Goal: Complete application form: Complete application form

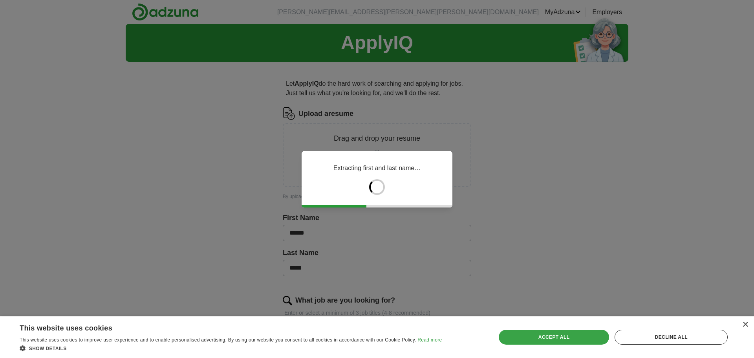
click at [558, 331] on div "Accept all" at bounding box center [554, 336] width 111 height 15
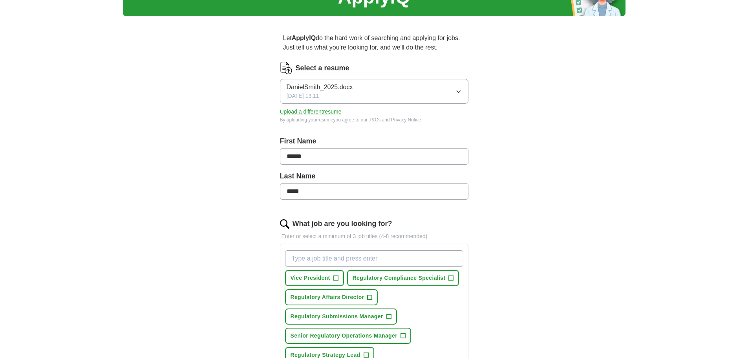
scroll to position [79, 0]
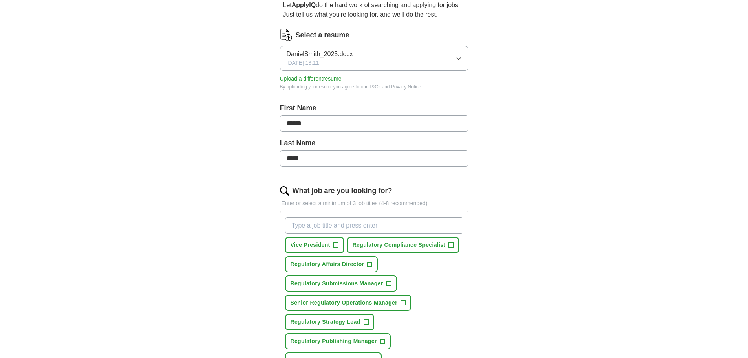
click at [336, 246] on span "+" at bounding box center [335, 245] width 5 height 6
click at [389, 283] on span "+" at bounding box center [388, 283] width 5 height 6
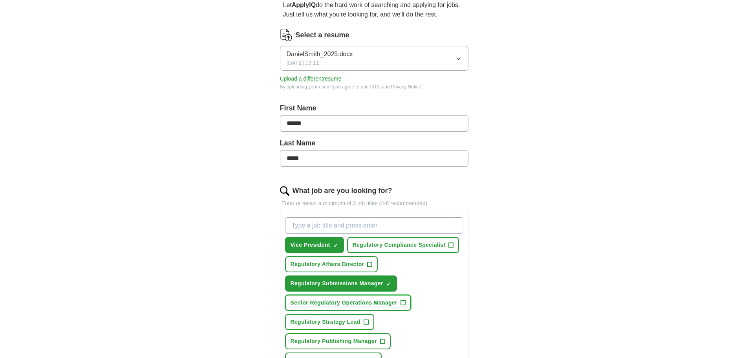
click at [402, 303] on span "+" at bounding box center [402, 303] width 5 height 6
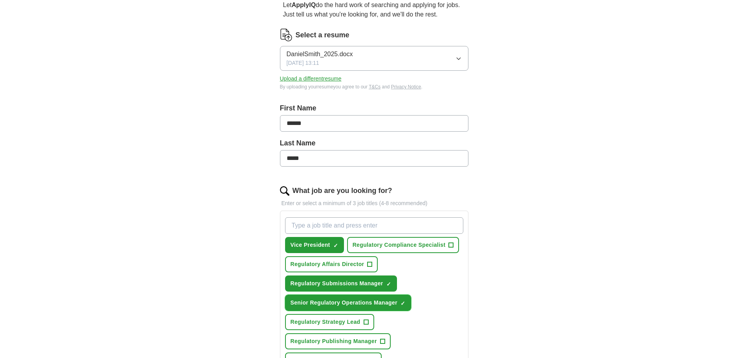
scroll to position [118, 0]
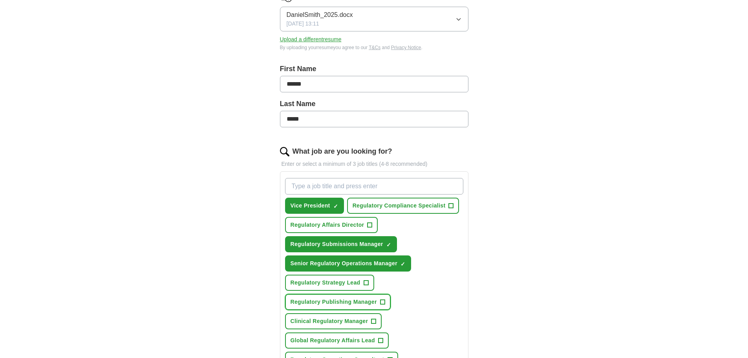
click at [384, 302] on span "+" at bounding box center [382, 302] width 5 height 6
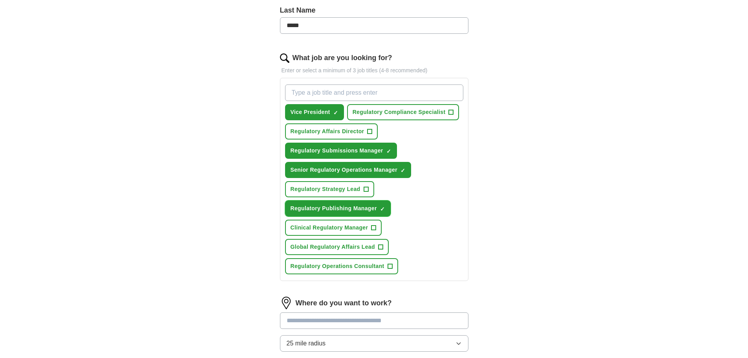
scroll to position [236, 0]
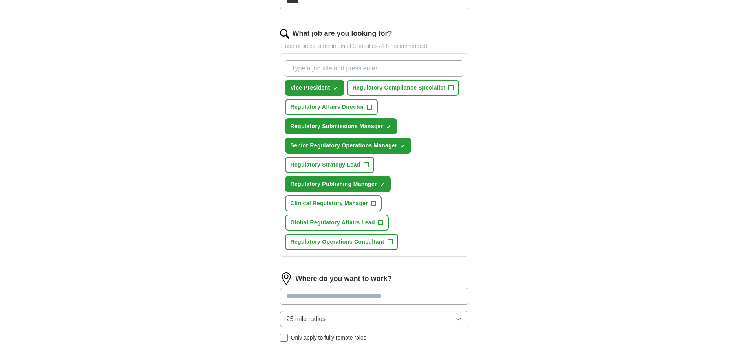
click at [298, 70] on input "What job are you looking for?" at bounding box center [374, 68] width 178 height 16
type input "Regulatory Operations"
click at [325, 305] on div "Where do you want to work? 25 mile radius Only apply to fully remote roles" at bounding box center [374, 310] width 188 height 76
click at [326, 299] on input at bounding box center [374, 296] width 188 height 16
click at [326, 296] on input at bounding box center [374, 296] width 188 height 16
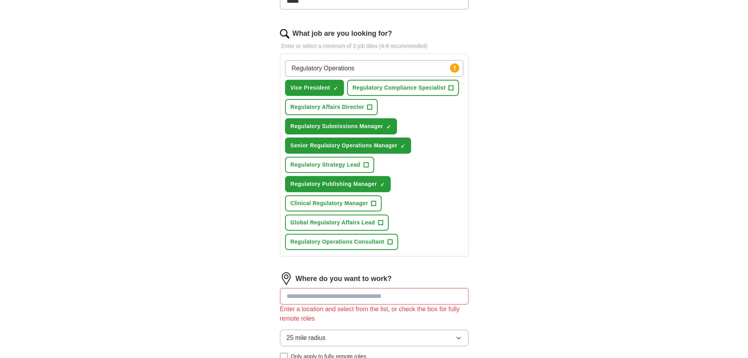
click at [325, 321] on div "Where do you want to work? Enter a location and select from the list, or check …" at bounding box center [374, 319] width 188 height 95
click at [321, 301] on input at bounding box center [374, 296] width 188 height 16
type input "*****"
click at [252, 276] on div "Let ApplyIQ do the hard work of searching and applying for jobs. Just tell us w…" at bounding box center [373, 138] width 251 height 613
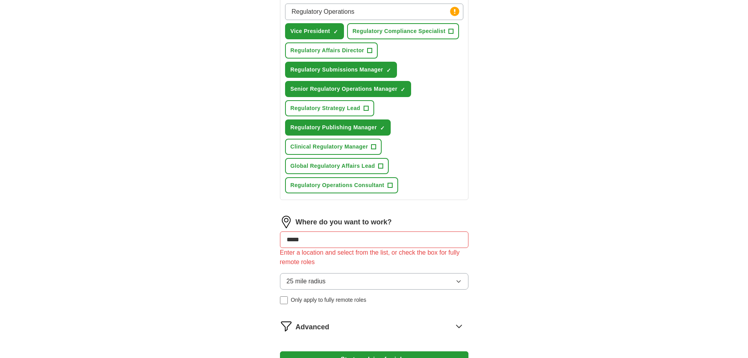
scroll to position [353, 0]
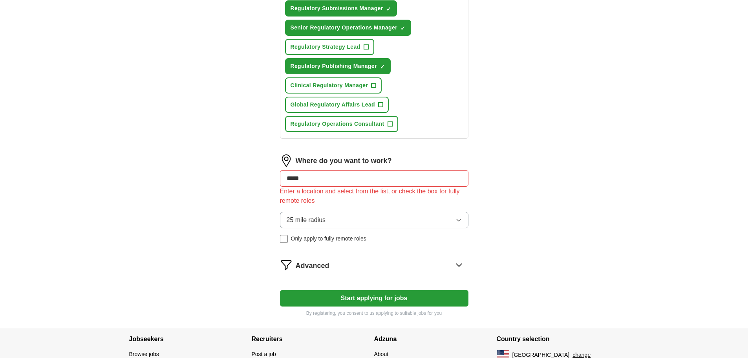
click at [330, 217] on button "25 mile radius" at bounding box center [374, 220] width 188 height 16
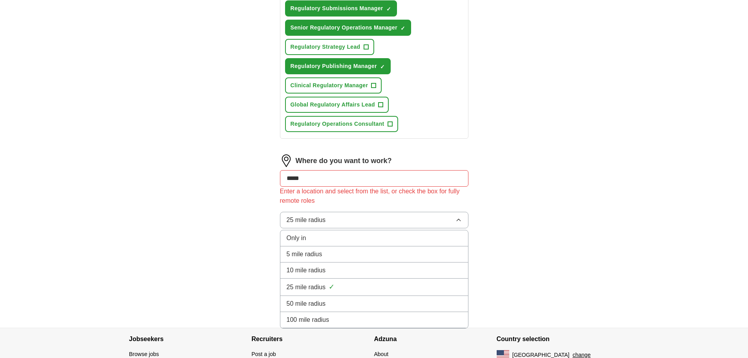
click at [327, 317] on span "100 mile radius" at bounding box center [308, 319] width 43 height 9
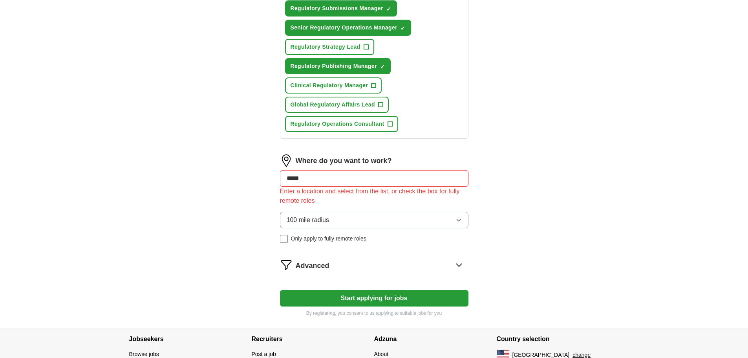
click at [305, 237] on span "Only apply to fully remote roles" at bounding box center [328, 238] width 75 height 8
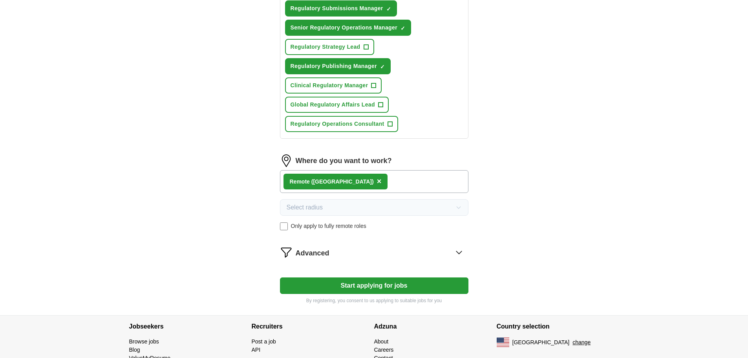
click at [458, 251] on icon at bounding box center [459, 252] width 13 height 13
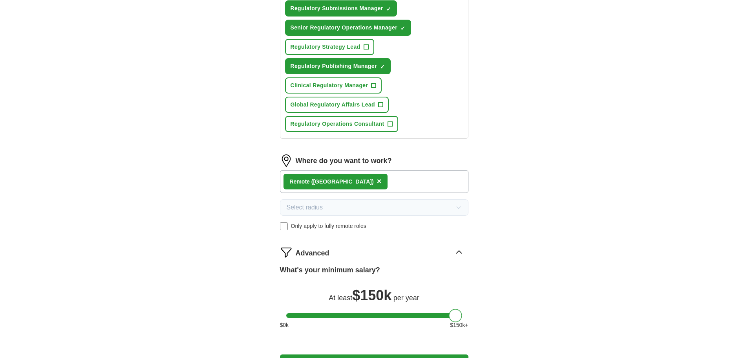
drag, startPoint x: 294, startPoint y: 317, endPoint x: 484, endPoint y: 321, distance: 189.7
click at [484, 321] on div "Let ApplyIQ do the hard work of searching and applying for jobs. Just tell us w…" at bounding box center [373, 53] width 251 height 677
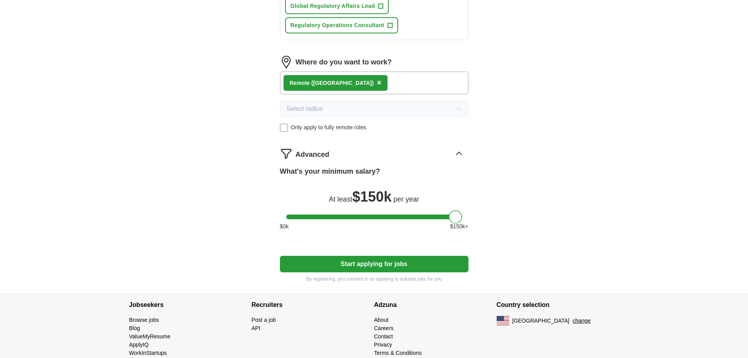
scroll to position [467, 0]
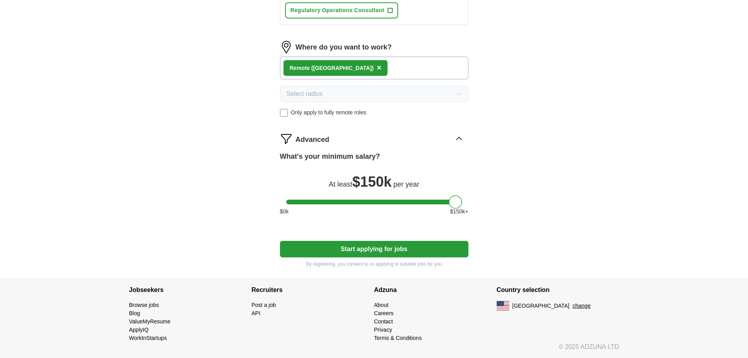
click at [377, 254] on button "Start applying for jobs" at bounding box center [374, 249] width 188 height 16
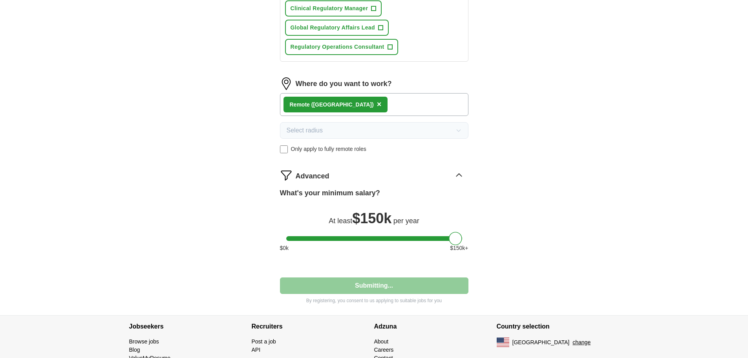
select select "**"
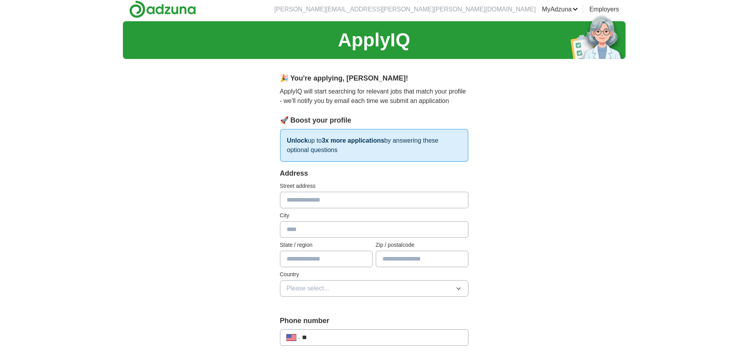
scroll to position [0, 0]
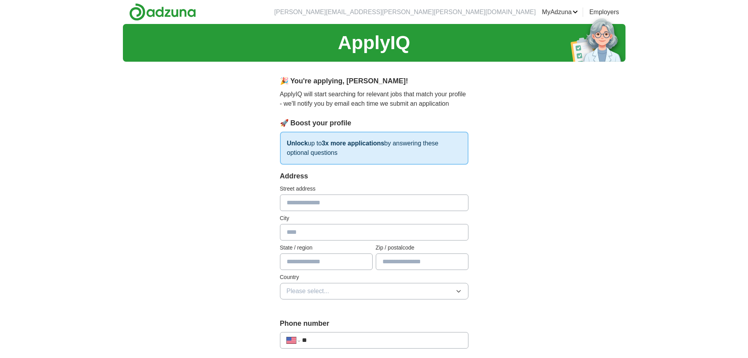
click at [324, 204] on input "text" at bounding box center [374, 202] width 188 height 16
type input "**********"
type input "********"
type input "**"
type input "*****"
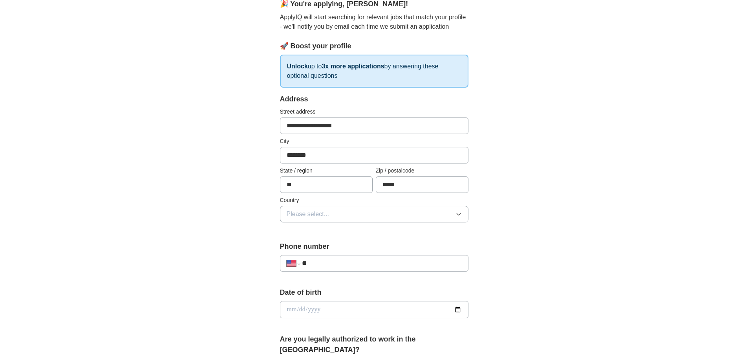
scroll to position [79, 0]
click at [360, 215] on button "Please select..." at bounding box center [374, 212] width 188 height 16
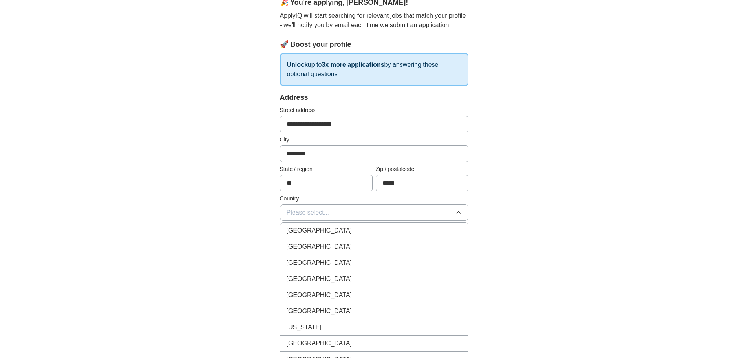
click at [333, 243] on div "[GEOGRAPHIC_DATA]" at bounding box center [374, 246] width 175 height 9
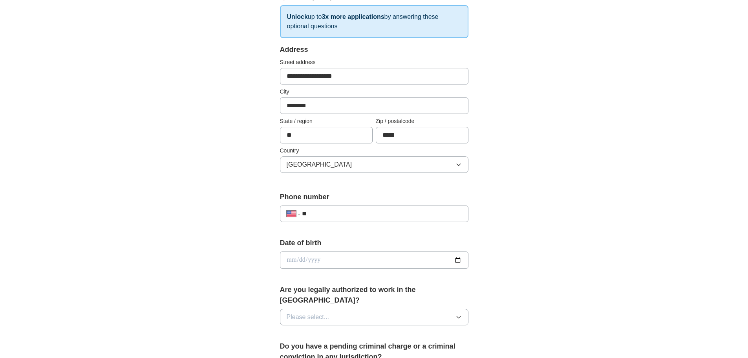
scroll to position [157, 0]
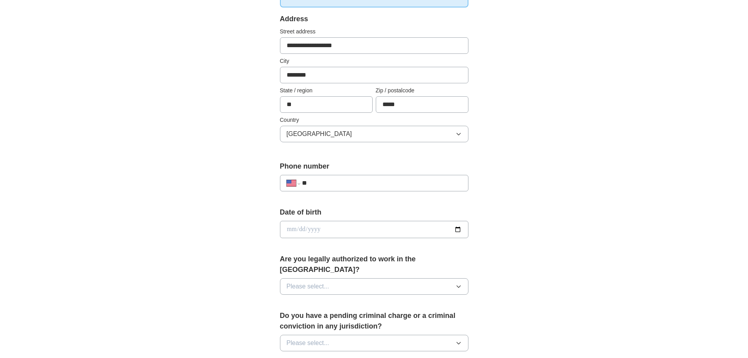
click at [379, 186] on input "**" at bounding box center [381, 182] width 159 height 9
type input "**********"
click at [330, 238] on div "Date of birth" at bounding box center [374, 225] width 188 height 37
click at [329, 233] on input "date" at bounding box center [374, 229] width 188 height 17
click at [455, 229] on input "date" at bounding box center [374, 229] width 188 height 17
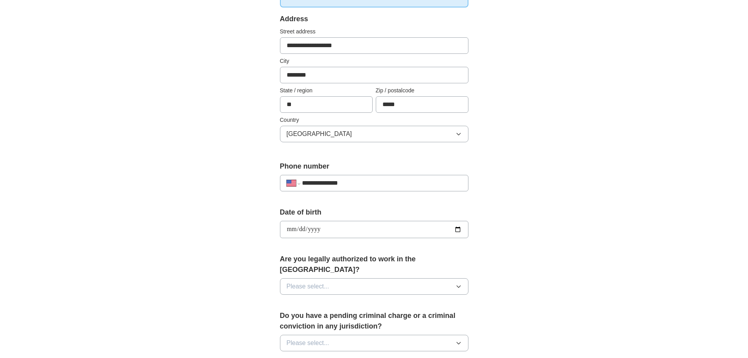
type input "**********"
drag, startPoint x: 424, startPoint y: 279, endPoint x: 418, endPoint y: 279, distance: 5.9
click at [423, 279] on button "Please select..." at bounding box center [374, 286] width 188 height 16
click at [290, 300] on span "Yes" at bounding box center [292, 304] width 10 height 9
click at [310, 338] on span "Please select..." at bounding box center [308, 342] width 43 height 9
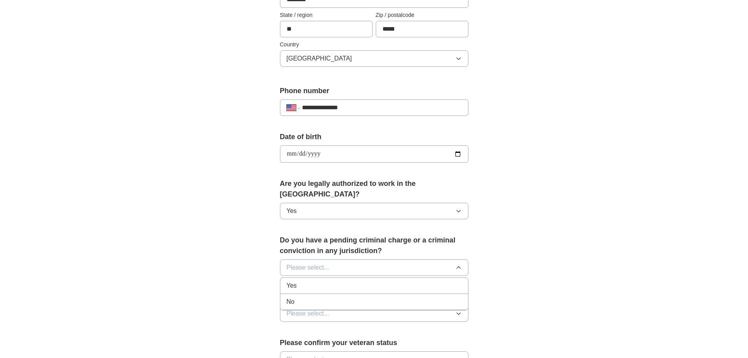
scroll to position [236, 0]
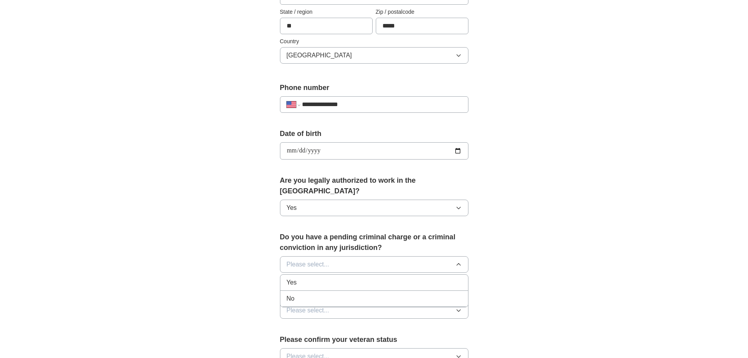
click at [294, 294] on div "No" at bounding box center [374, 298] width 175 height 9
click at [303, 307] on button "Please select..." at bounding box center [374, 310] width 188 height 16
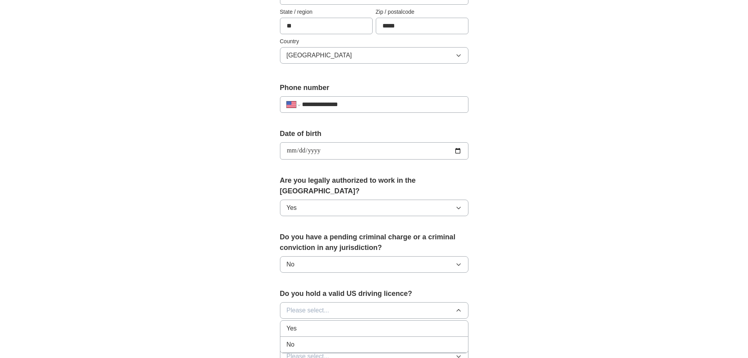
click at [296, 323] on span "Yes" at bounding box center [292, 327] width 10 height 9
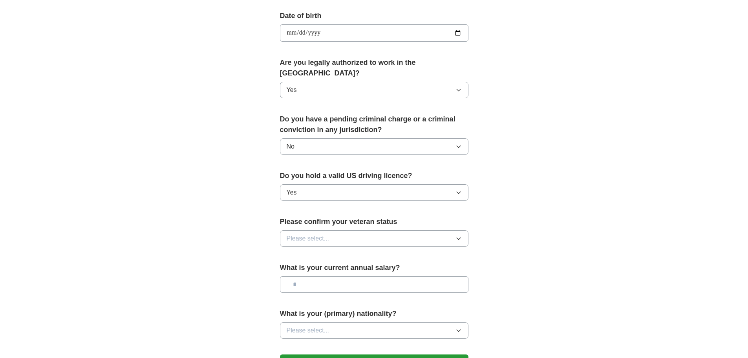
click at [316, 234] on span "Please select..." at bounding box center [308, 238] width 43 height 9
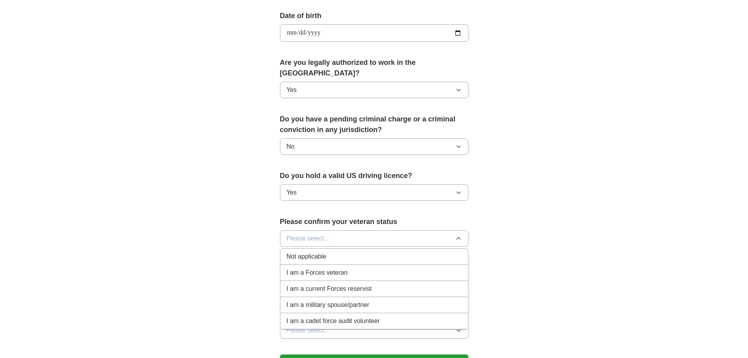
click at [303, 252] on span "Not applicable" at bounding box center [307, 256] width 40 height 9
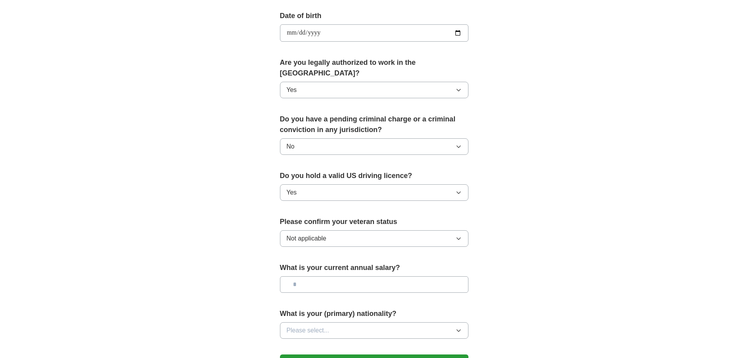
click at [302, 276] on input "text" at bounding box center [374, 284] width 188 height 16
type input "********"
click at [181, 234] on div "**********" at bounding box center [374, 28] width 502 height 715
click at [319, 325] on span "Please select..." at bounding box center [308, 329] width 43 height 9
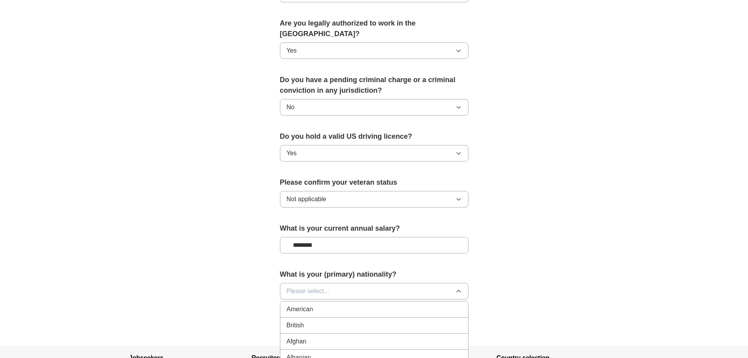
click at [301, 305] on li "American" at bounding box center [374, 309] width 188 height 16
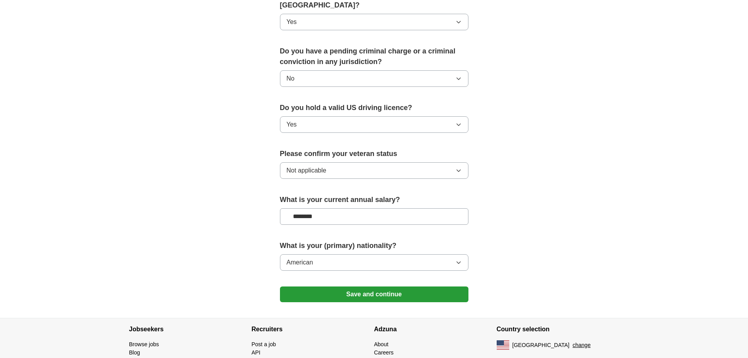
scroll to position [450, 0]
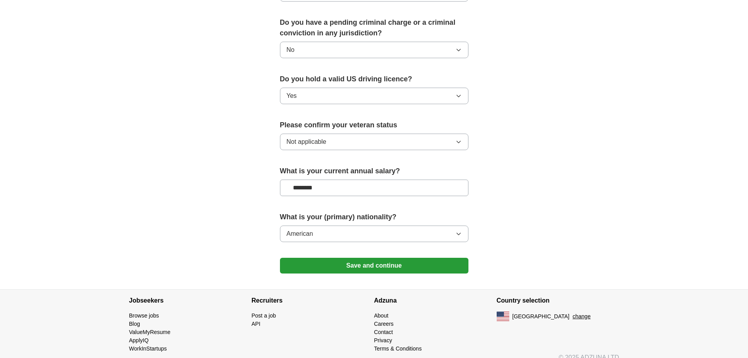
click at [332, 258] on button "Save and continue" at bounding box center [374, 266] width 188 height 16
